Goal: Find specific page/section: Find specific page/section

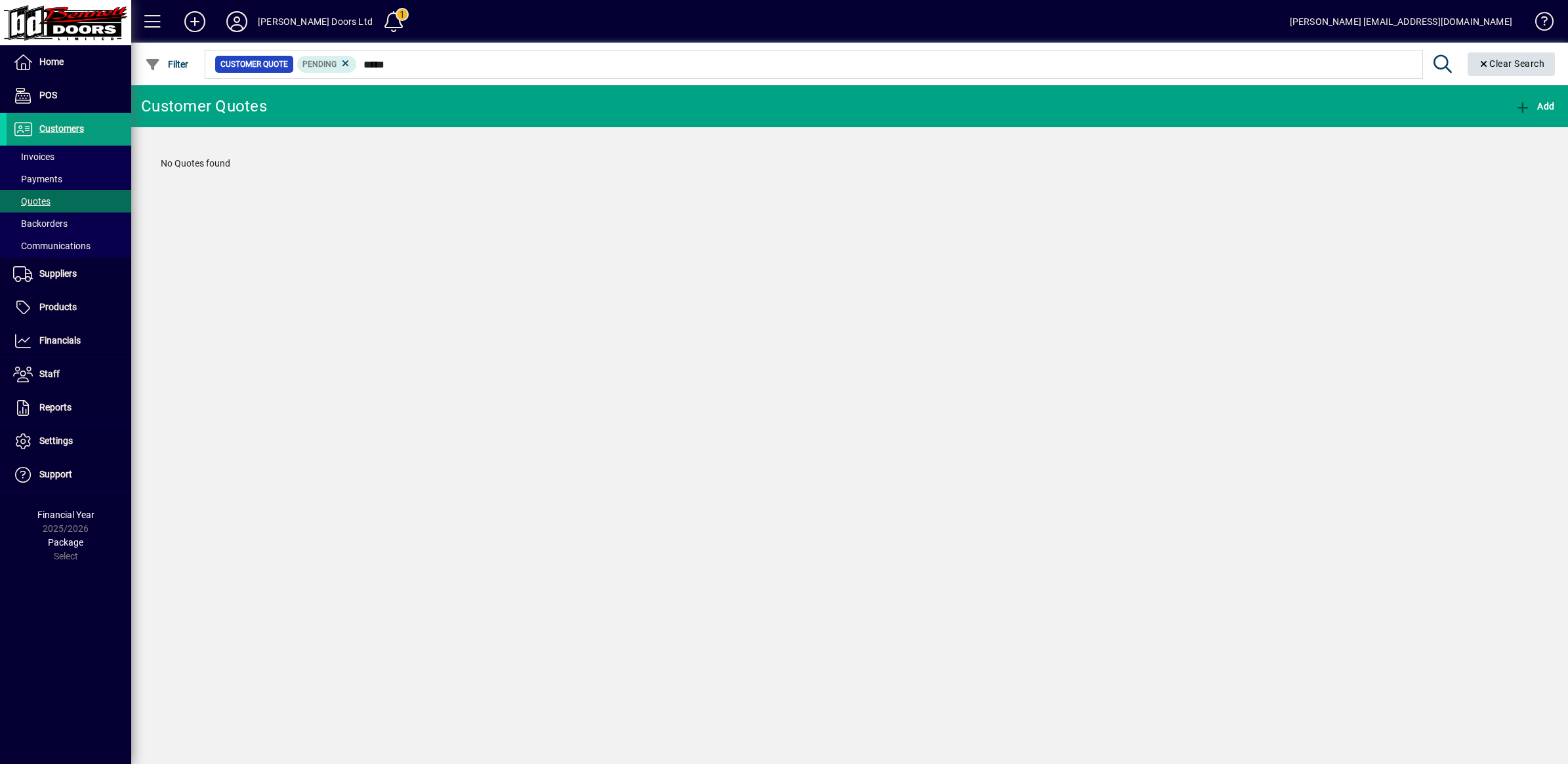
click at [1487, 69] on span "Clear Search" at bounding box center [1511, 63] width 67 height 11
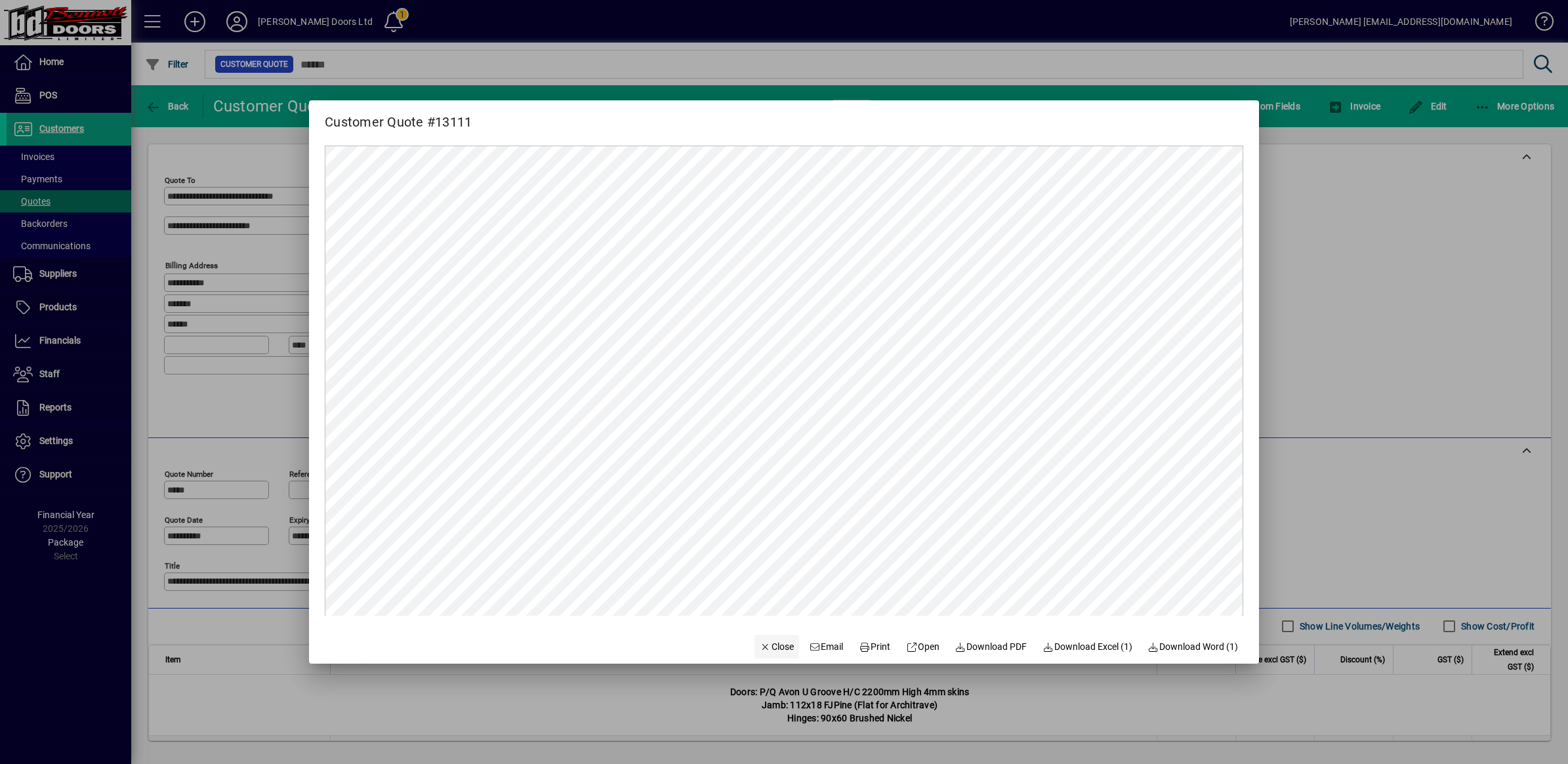
click at [774, 648] on span "Close" at bounding box center [776, 647] width 34 height 14
